Goal: Find specific page/section: Find specific page/section

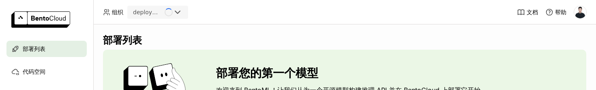
scroll to position [97, 0]
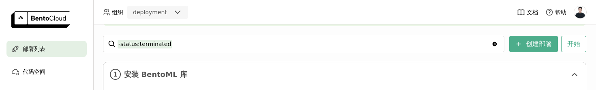
scroll to position [111, 0]
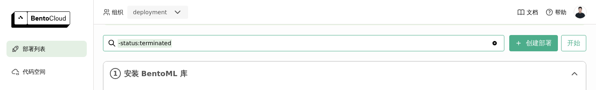
click at [155, 11] on div "deployment" at bounding box center [150, 12] width 34 height 8
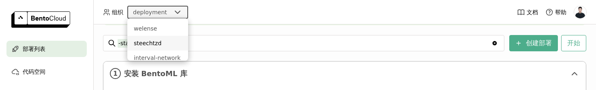
scroll to position [199, 0]
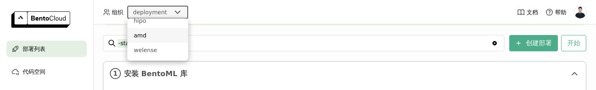
click at [149, 38] on div "amd" at bounding box center [158, 35] width 48 height 8
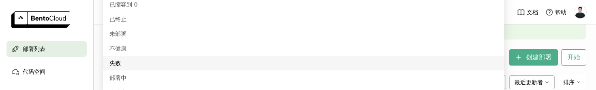
click at [97, 54] on div "部署列表 部署您的第一个模型 欢迎来到 BentoML！让我们从为一个开源模型构建推理 API 并在 BentoCloud 上部署它开始。 开始 -statu…" at bounding box center [344, 56] width 502 height 65
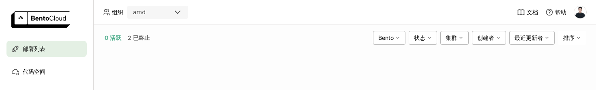
scroll to position [141, 0]
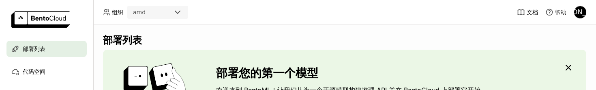
scroll to position [97, 0]
